Goal: Task Accomplishment & Management: Use online tool/utility

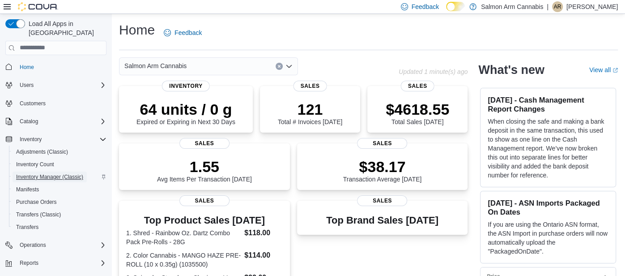
click at [38, 173] on span "Inventory Manager (Classic)" at bounding box center [49, 176] width 67 height 7
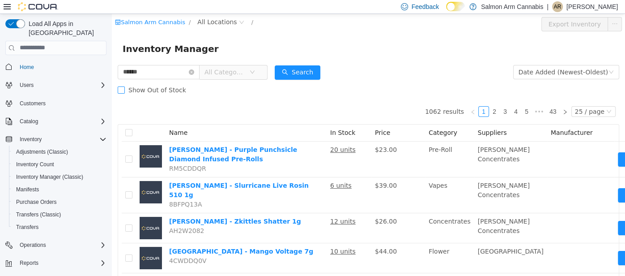
type input "******"
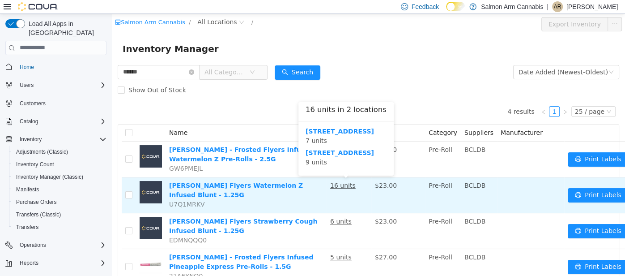
scroll to position [33, 0]
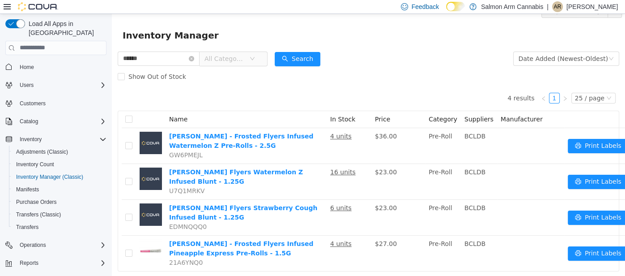
scroll to position [33, 0]
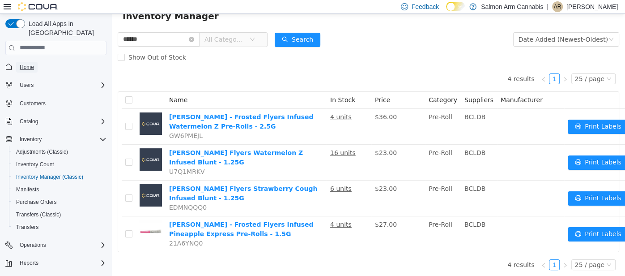
click at [26, 64] on span "Home" at bounding box center [27, 67] width 14 height 7
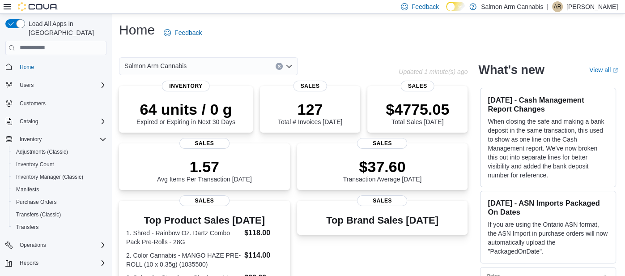
click at [208, 70] on div "Salmon Arm Cannabis" at bounding box center [208, 66] width 179 height 18
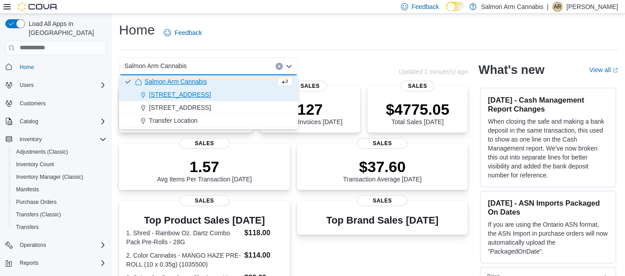
click at [198, 93] on span "[STREET_ADDRESS]" at bounding box center [180, 94] width 62 height 9
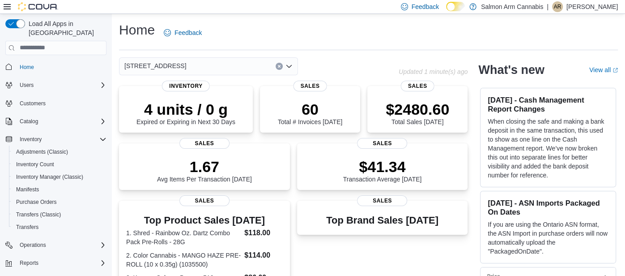
click at [216, 66] on div "[STREET_ADDRESS] Selected. [STREET_ADDRESS] Press Backspace to delete [STREET_A…" at bounding box center [208, 66] width 179 height 18
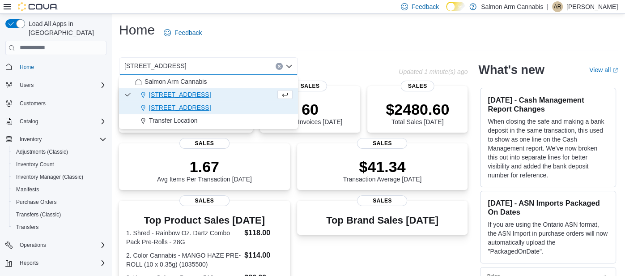
click at [198, 106] on span "[STREET_ADDRESS]" at bounding box center [180, 107] width 62 height 9
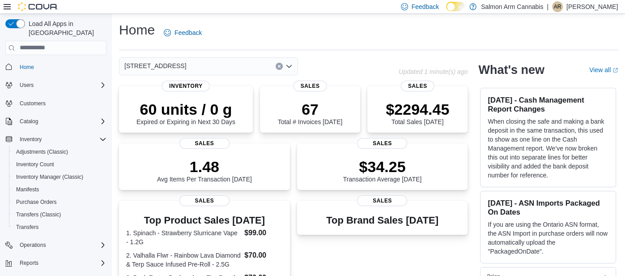
click at [213, 74] on div "[STREET_ADDRESS] Selected. [STREET_ADDRESS] Press Backspace to delete [STREET_A…" at bounding box center [208, 66] width 179 height 18
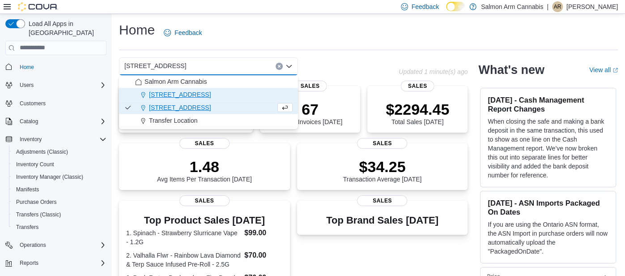
click at [201, 92] on span "[STREET_ADDRESS]" at bounding box center [180, 94] width 62 height 9
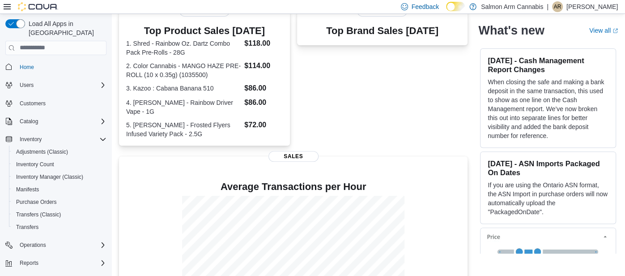
scroll to position [7, 0]
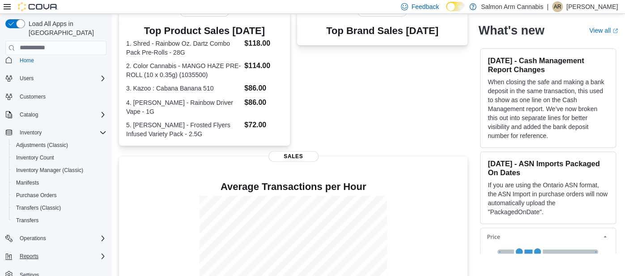
click at [46, 251] on div "Reports" at bounding box center [61, 256] width 90 height 11
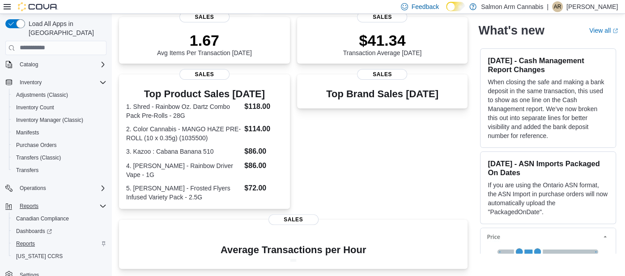
scroll to position [146, 0]
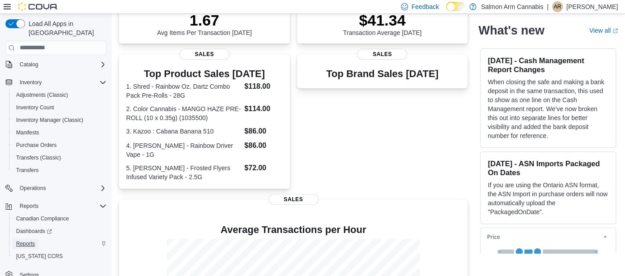
click at [26, 238] on span "Reports" at bounding box center [25, 243] width 19 height 11
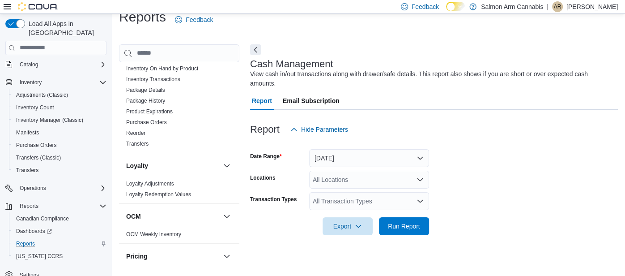
scroll to position [461, 0]
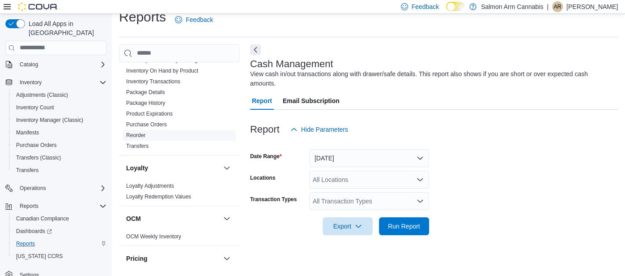
click at [135, 132] on link "Reorder" at bounding box center [135, 135] width 19 height 6
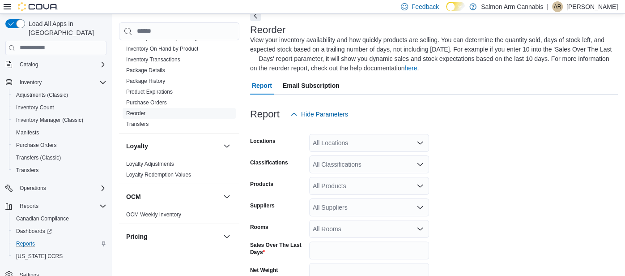
scroll to position [49, 0]
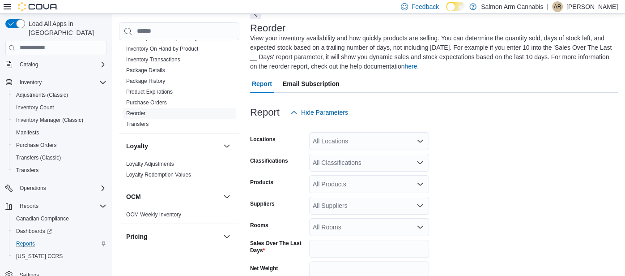
click at [4, 4] on icon at bounding box center [7, 6] width 7 height 7
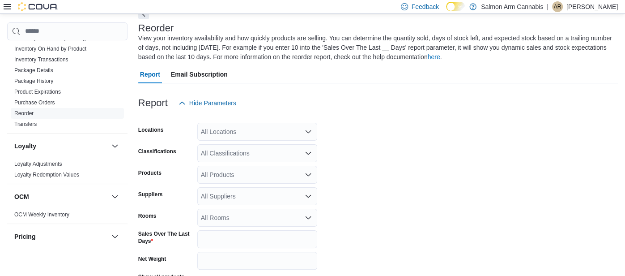
click at [267, 132] on div "All Locations" at bounding box center [257, 132] width 120 height 18
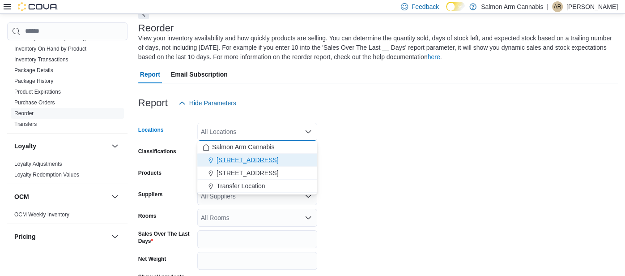
click at [266, 159] on span "[STREET_ADDRESS]" at bounding box center [248, 159] width 62 height 9
click at [421, 153] on form "Locations [STREET_ADDRESS] Combo box. Selected. [STREET_ADDRESS] Press Backspac…" at bounding box center [378, 222] width 480 height 221
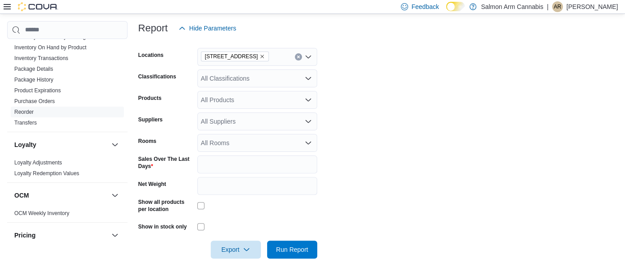
scroll to position [124, 0]
click at [277, 247] on span "Run Report" at bounding box center [292, 248] width 32 height 9
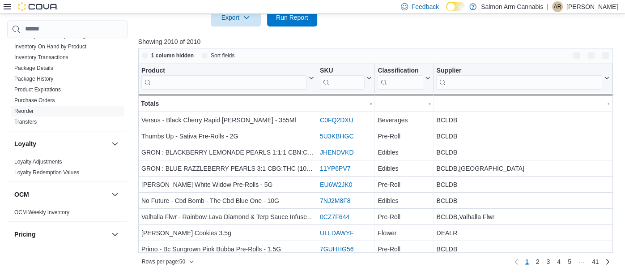
scroll to position [355, 0]
click at [182, 51] on span "1 column hidden" at bounding box center [167, 56] width 51 height 11
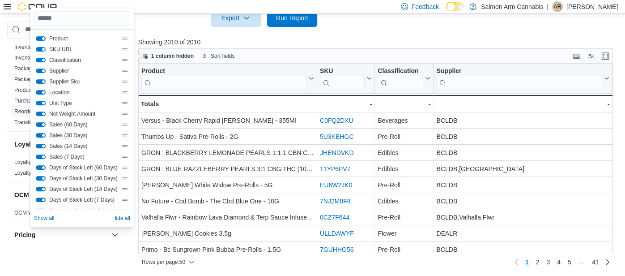
click at [40, 47] on button "SKU URL" at bounding box center [41, 49] width 10 height 4
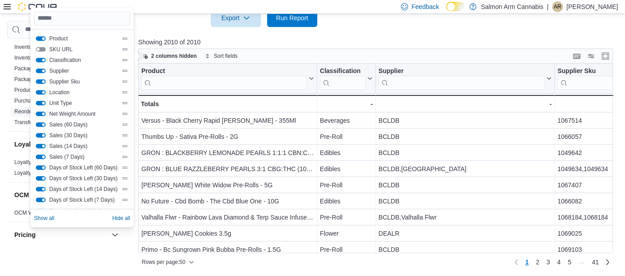
click at [42, 61] on div "Classification" at bounding box center [82, 59] width 93 height 7
click at [42, 58] on button "Classification" at bounding box center [41, 60] width 10 height 4
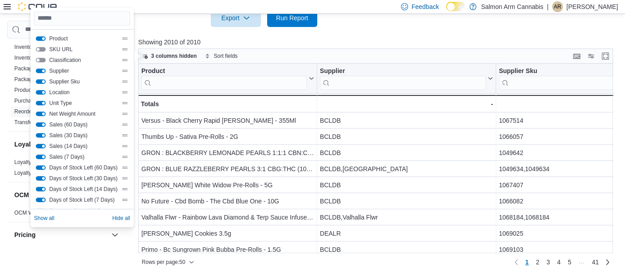
click at [43, 81] on button "Supplier Sku" at bounding box center [41, 81] width 10 height 4
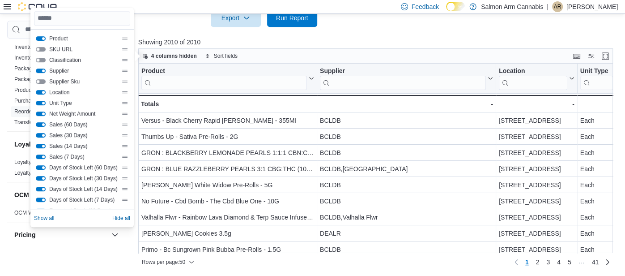
click at [43, 92] on button "Location" at bounding box center [41, 92] width 10 height 4
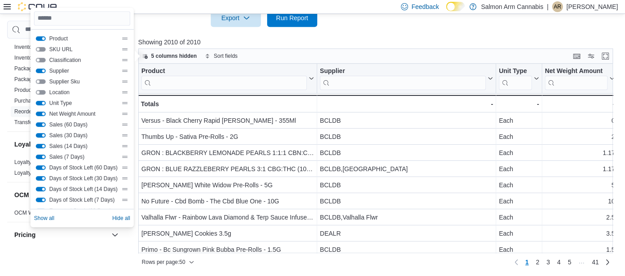
click at [43, 102] on button "Unit Type" at bounding box center [41, 103] width 10 height 4
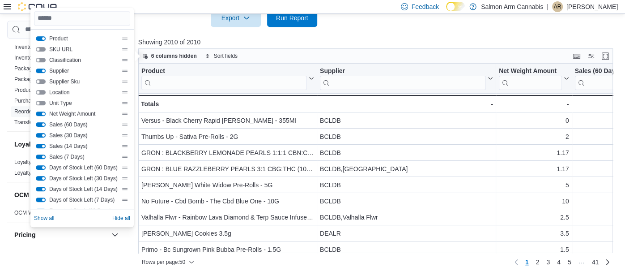
scroll to position [0, 0]
click at [43, 113] on button "Net Weight Amount" at bounding box center [41, 113] width 10 height 4
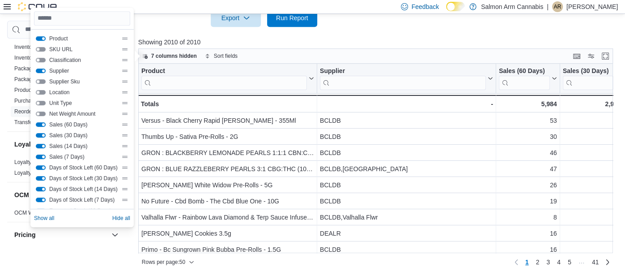
click at [41, 124] on button "Sales (60 Days)" at bounding box center [41, 124] width 10 height 4
click at [42, 134] on button "Sales (30 Days)" at bounding box center [41, 135] width 10 height 4
click at [43, 144] on button "Sales (14 Days)" at bounding box center [41, 146] width 10 height 4
click at [39, 166] on button "Days of Stock Left (60 Days)" at bounding box center [41, 167] width 10 height 4
click at [42, 176] on button "Days of Stock Left (30 Days)" at bounding box center [41, 178] width 10 height 4
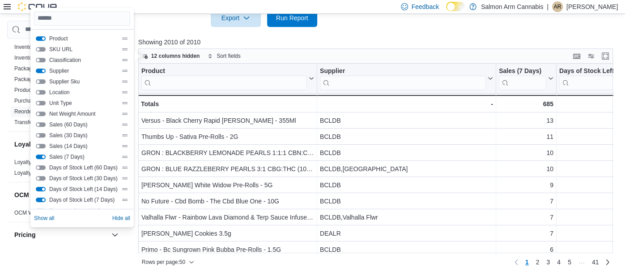
click at [43, 188] on button "Days of Stock Left (14 Days)" at bounding box center [41, 189] width 10 height 4
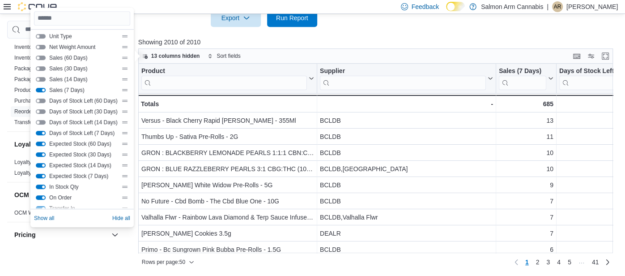
scroll to position [70, 0]
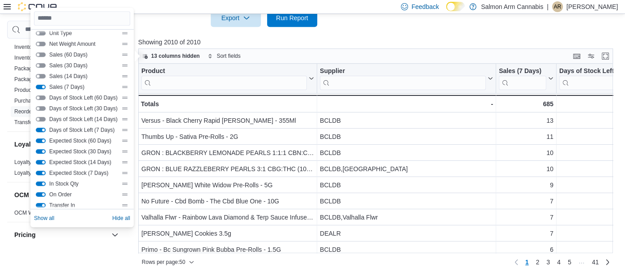
click at [40, 139] on button "Expected Stock (60 Days)" at bounding box center [41, 140] width 10 height 4
click at [42, 151] on button "Expected Stock (30 Days)" at bounding box center [41, 151] width 10 height 4
click at [43, 162] on button "Expected Stock (14 Days)" at bounding box center [41, 162] width 10 height 4
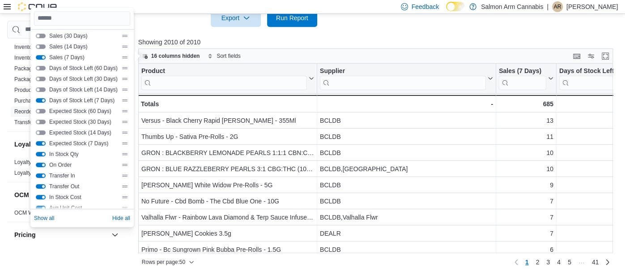
scroll to position [0, 0]
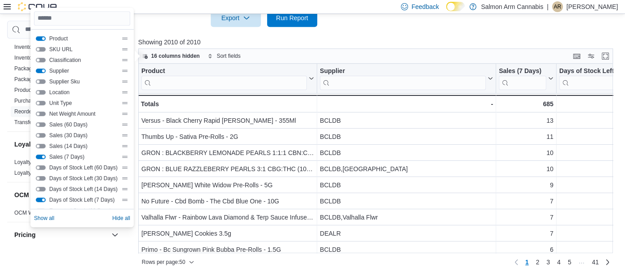
click at [41, 70] on button "Supplier" at bounding box center [41, 70] width 10 height 4
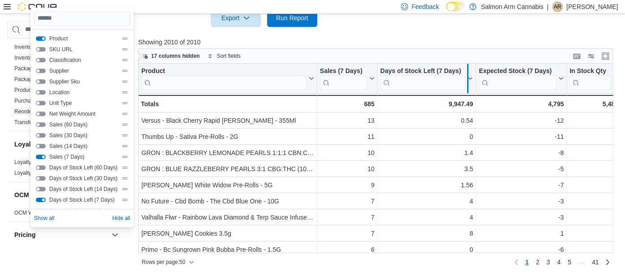
drag, startPoint x: 476, startPoint y: 85, endPoint x: 462, endPoint y: 85, distance: 13.4
click at [464, 85] on div at bounding box center [467, 79] width 7 height 30
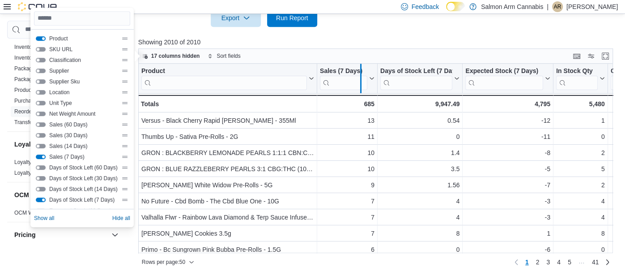
drag, startPoint x: 376, startPoint y: 81, endPoint x: 355, endPoint y: 77, distance: 21.3
click at [357, 77] on div at bounding box center [360, 79] width 7 height 30
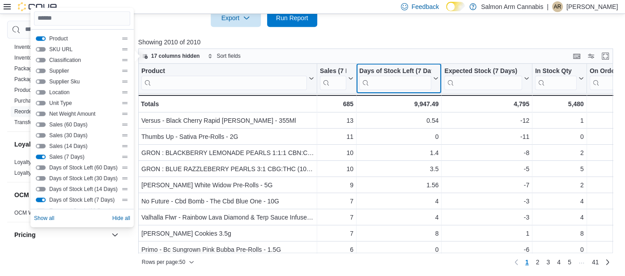
click at [436, 80] on icon at bounding box center [434, 78] width 7 height 5
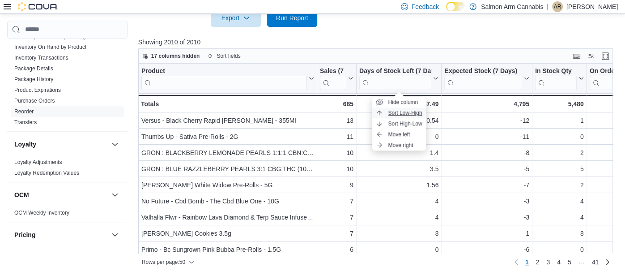
click at [419, 111] on span "Sort Low-High" at bounding box center [405, 112] width 34 height 7
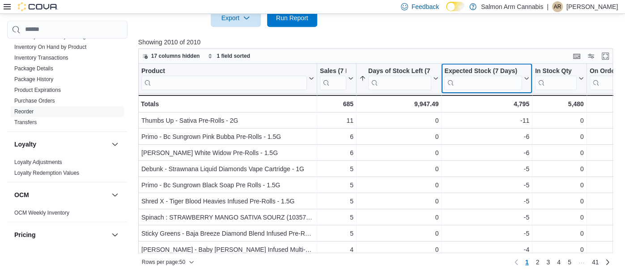
click at [527, 81] on button "Expected Stock (7 Days)" at bounding box center [486, 78] width 85 height 23
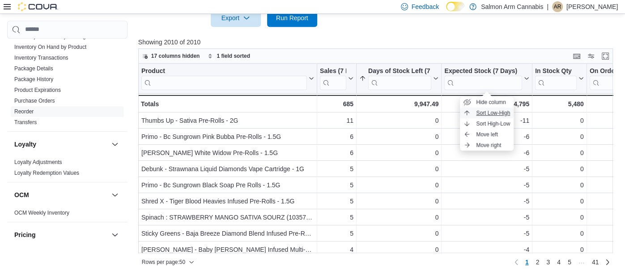
click at [502, 111] on span "Sort Low-High" at bounding box center [493, 112] width 34 height 7
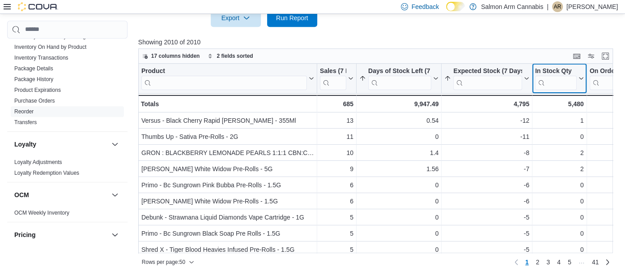
click at [582, 80] on icon at bounding box center [579, 78] width 7 height 5
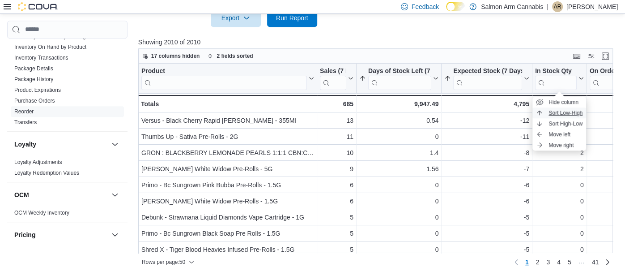
click at [574, 111] on span "Sort Low-High" at bounding box center [566, 112] width 34 height 7
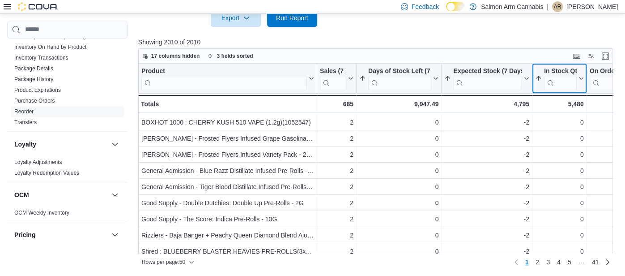
scroll to position [339, 0]
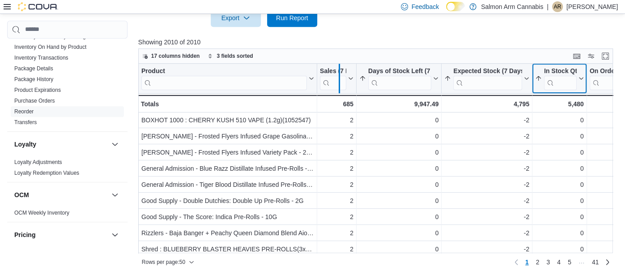
drag, startPoint x: 318, startPoint y: 81, endPoint x: 344, endPoint y: 84, distance: 26.6
click at [343, 84] on div at bounding box center [339, 79] width 7 height 30
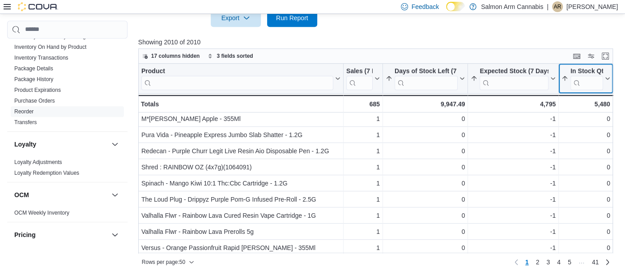
scroll to position [664, 0]
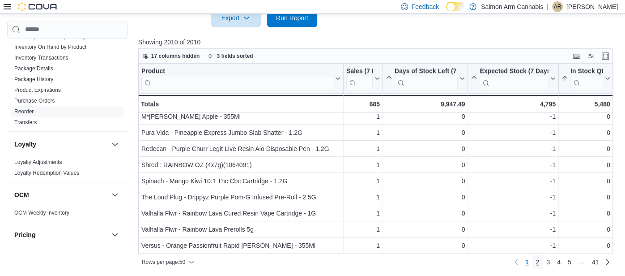
click at [539, 262] on link "2" at bounding box center [537, 262] width 11 height 14
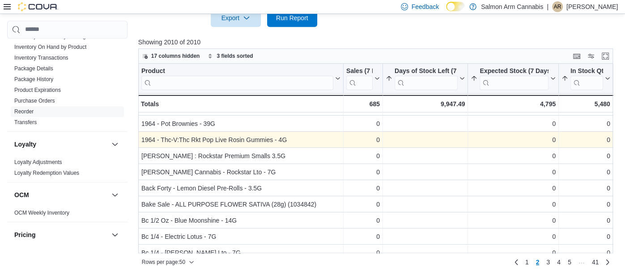
scroll to position [14, 0]
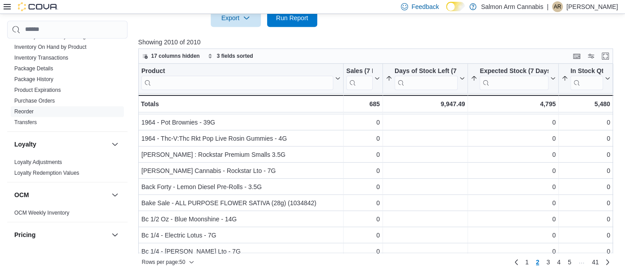
click at [593, 263] on span "41" at bounding box center [595, 261] width 7 height 9
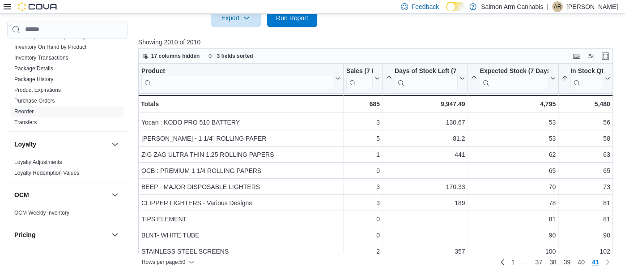
scroll to position [0, 0]
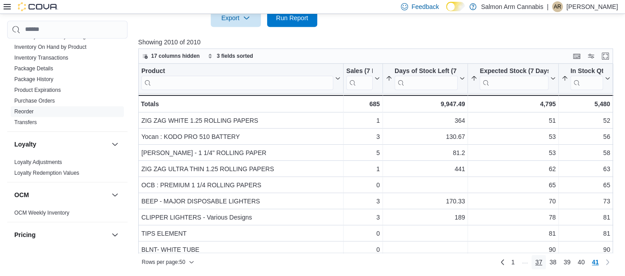
click at [537, 265] on span "37" at bounding box center [538, 261] width 7 height 9
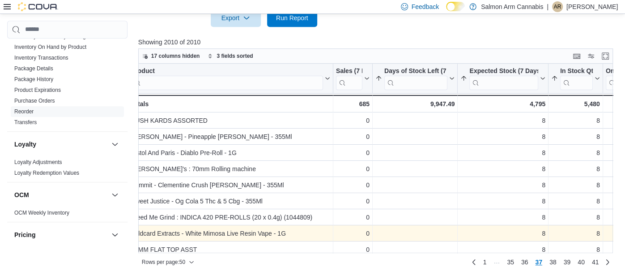
scroll to position [0, 12]
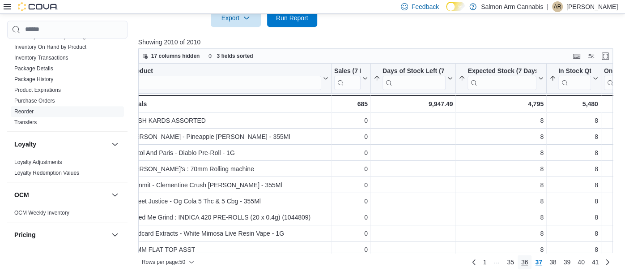
click at [520, 264] on link "36" at bounding box center [525, 262] width 14 height 14
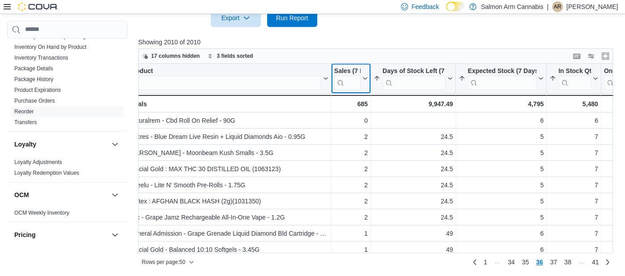
click at [365, 76] on icon at bounding box center [364, 78] width 7 height 5
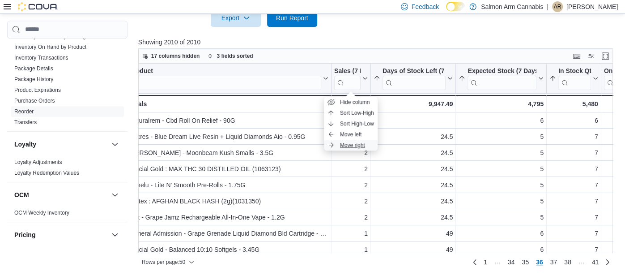
click at [357, 147] on span "Move right" at bounding box center [352, 144] width 25 height 7
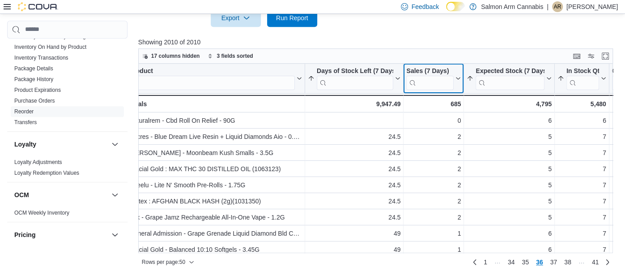
click at [457, 78] on icon at bounding box center [457, 78] width 7 height 5
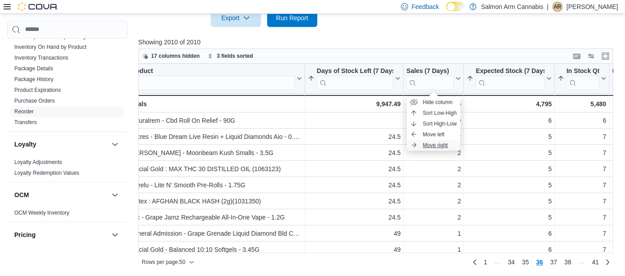
click at [446, 147] on span "Move right" at bounding box center [435, 144] width 25 height 7
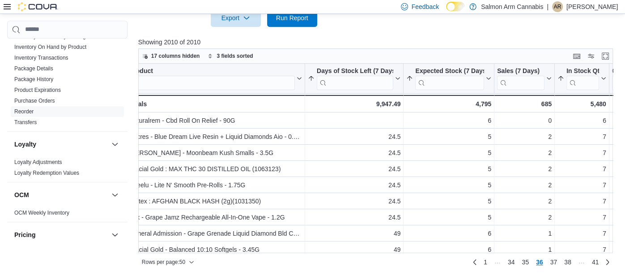
click at [549, 81] on icon at bounding box center [548, 78] width 7 height 5
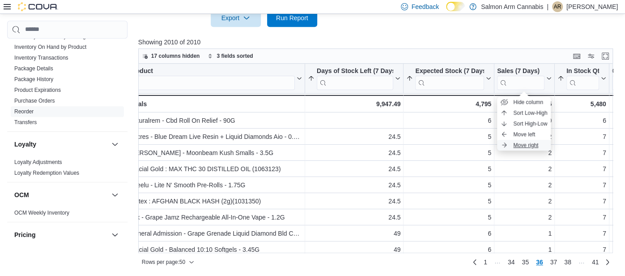
click at [535, 145] on span "Move right" at bounding box center [525, 144] width 25 height 7
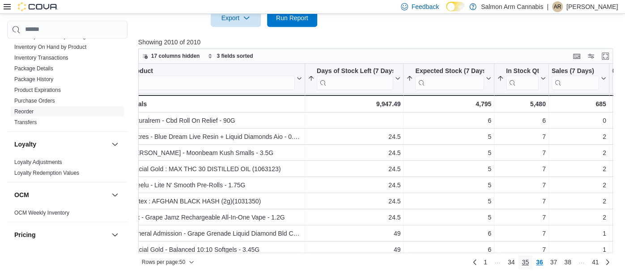
click at [526, 261] on span "35" at bounding box center [525, 261] width 7 height 9
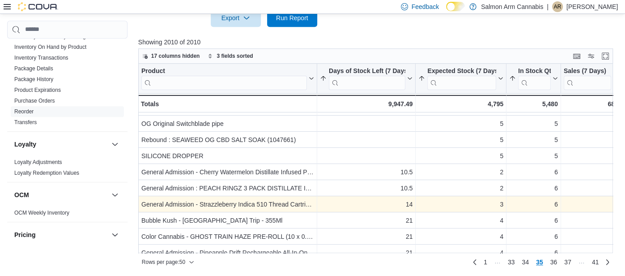
scroll to position [29, 4]
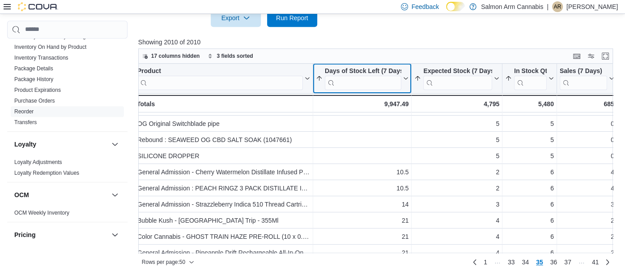
click at [407, 77] on icon at bounding box center [404, 78] width 7 height 5
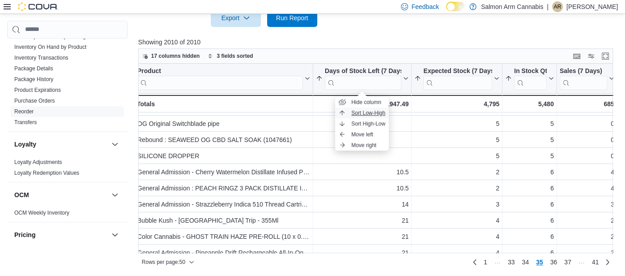
click at [371, 113] on span "Sort Low-High" at bounding box center [368, 112] width 34 height 7
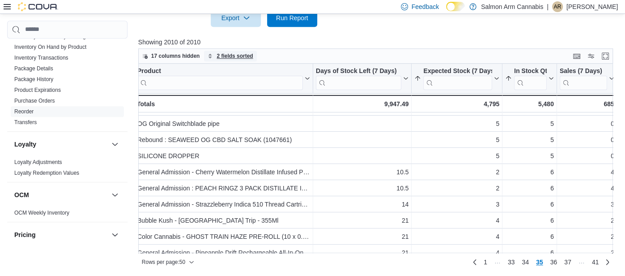
click at [239, 57] on span "2 fields sorted" at bounding box center [235, 55] width 36 height 7
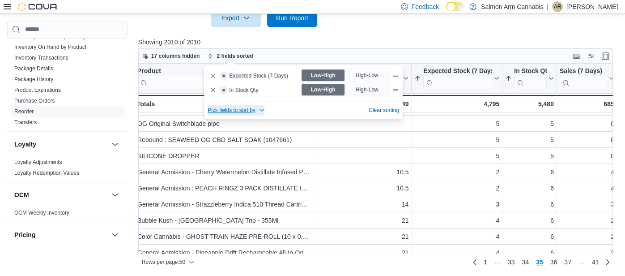
click at [254, 115] on span "Pick fields to sort by" at bounding box center [236, 110] width 57 height 11
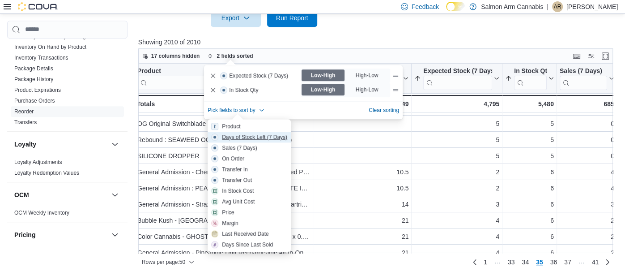
click at [243, 137] on div "Days of Stock Left (7 Days)" at bounding box center [254, 136] width 65 height 7
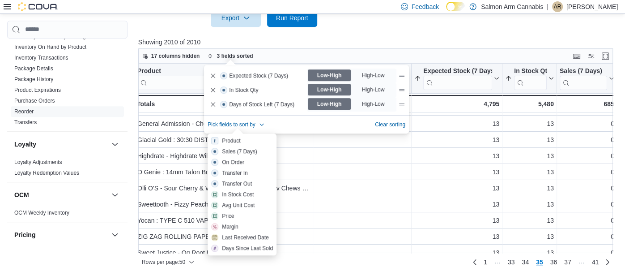
click at [449, 36] on div at bounding box center [378, 32] width 480 height 11
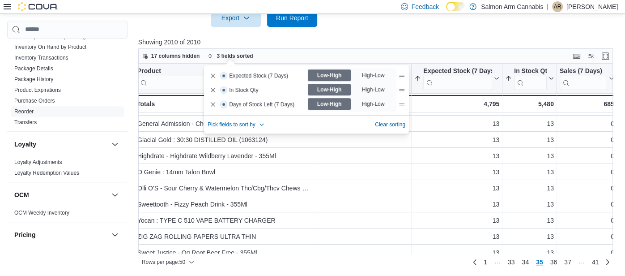
click at [449, 36] on div at bounding box center [378, 32] width 480 height 11
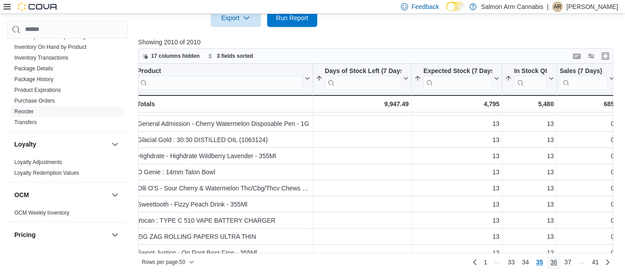
click at [557, 266] on span "36" at bounding box center [553, 261] width 7 height 9
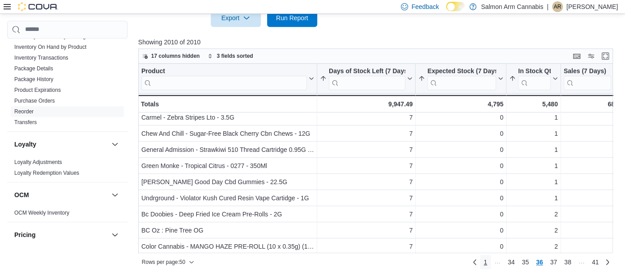
scroll to position [664, 0]
click at [554, 264] on span "37" at bounding box center [553, 261] width 7 height 9
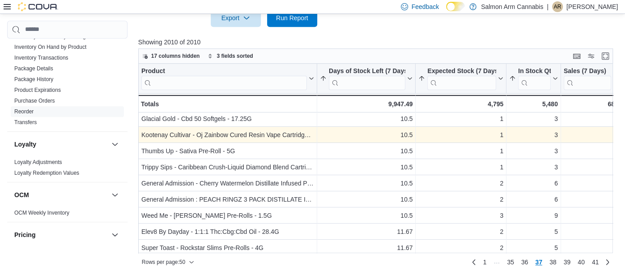
scroll to position [275, 0]
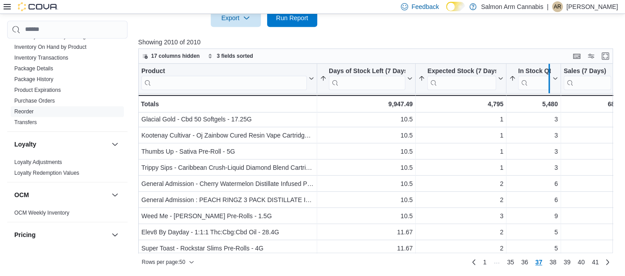
drag, startPoint x: 560, startPoint y: 73, endPoint x: 545, endPoint y: 77, distance: 15.7
click at [545, 77] on div at bounding box center [548, 79] width 7 height 30
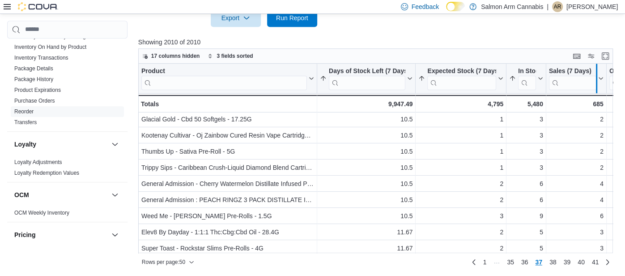
drag, startPoint x: 605, startPoint y: 72, endPoint x: 590, endPoint y: 73, distance: 15.3
click at [592, 74] on div at bounding box center [595, 79] width 7 height 30
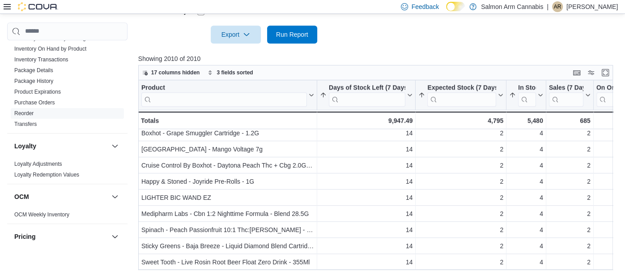
scroll to position [355, 0]
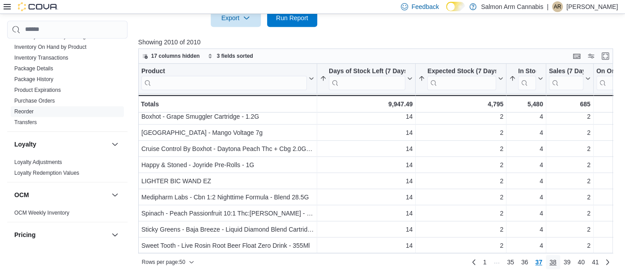
click at [552, 260] on span "38" at bounding box center [552, 261] width 7 height 9
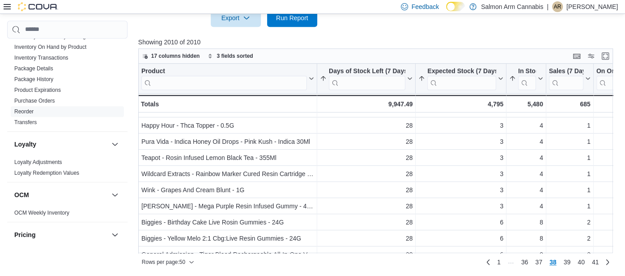
scroll to position [664, 0]
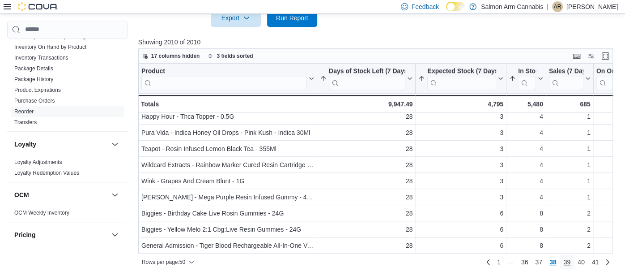
click at [568, 259] on span "39" at bounding box center [567, 261] width 7 height 9
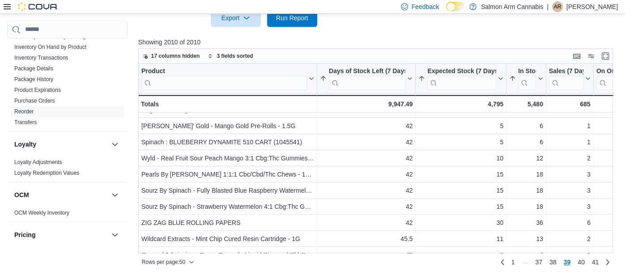
scroll to position [574, 0]
